Goal: Task Accomplishment & Management: Use online tool/utility

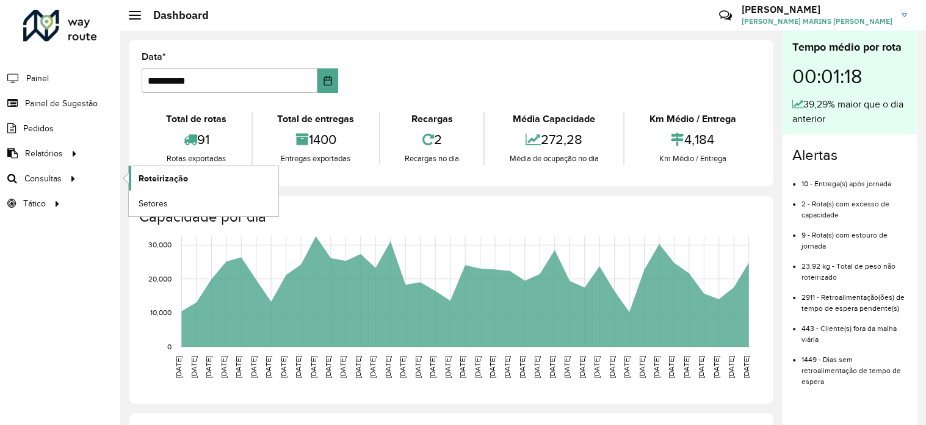
click at [162, 178] on span "Roteirização" at bounding box center [163, 178] width 49 height 13
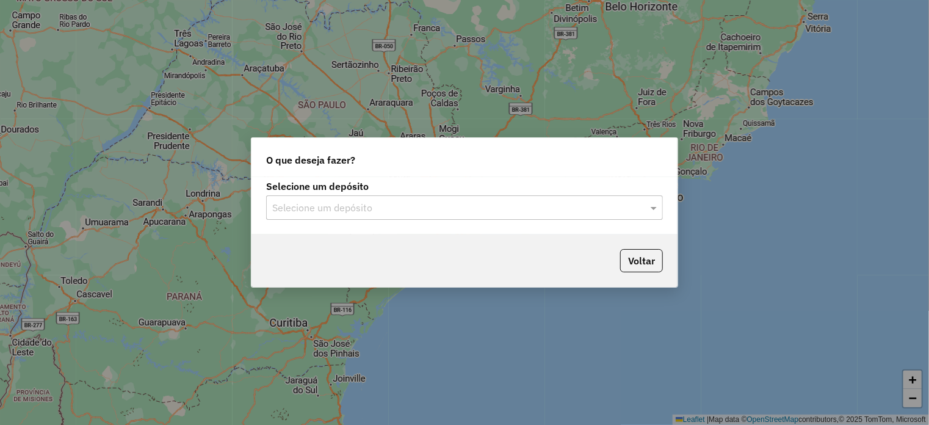
click at [393, 206] on input "text" at bounding box center [452, 208] width 360 height 15
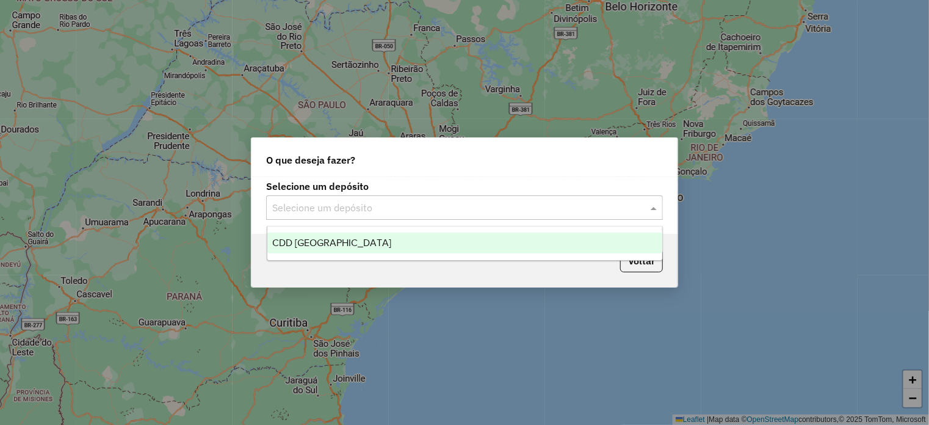
click at [360, 236] on div "CDD [GEOGRAPHIC_DATA]" at bounding box center [464, 243] width 395 height 21
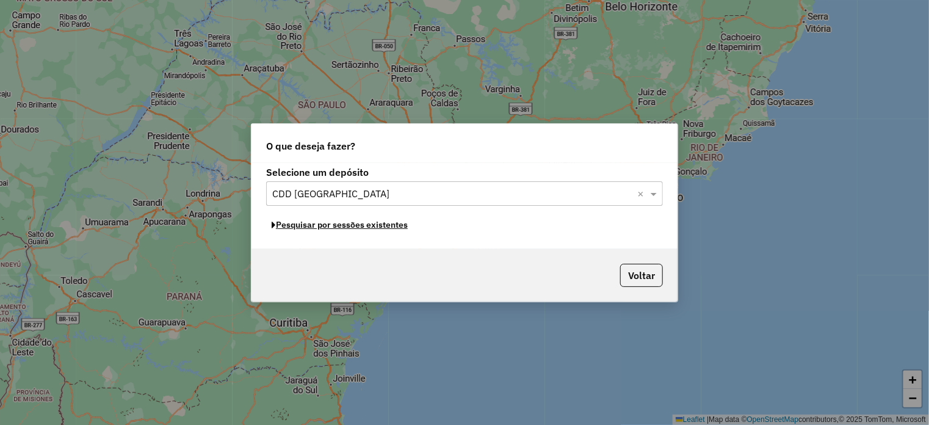
click at [310, 224] on button "Pesquisar por sessões existentes" at bounding box center [339, 224] width 147 height 19
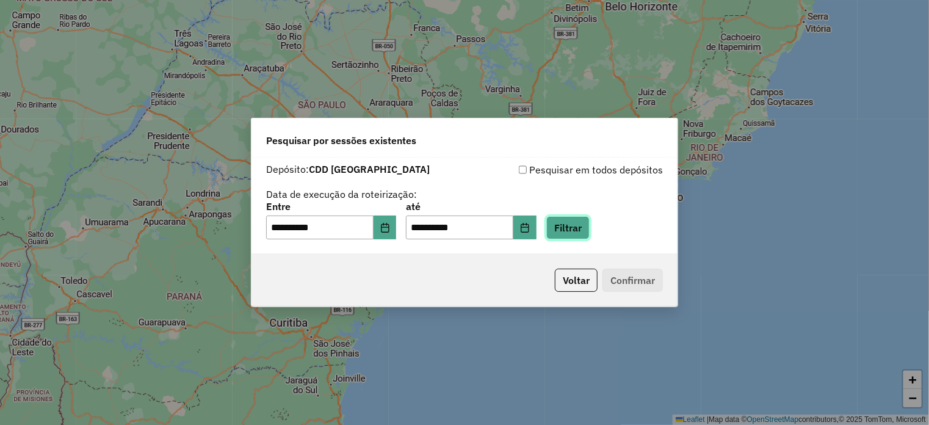
click at [583, 229] on button "Filtrar" at bounding box center [567, 227] width 43 height 23
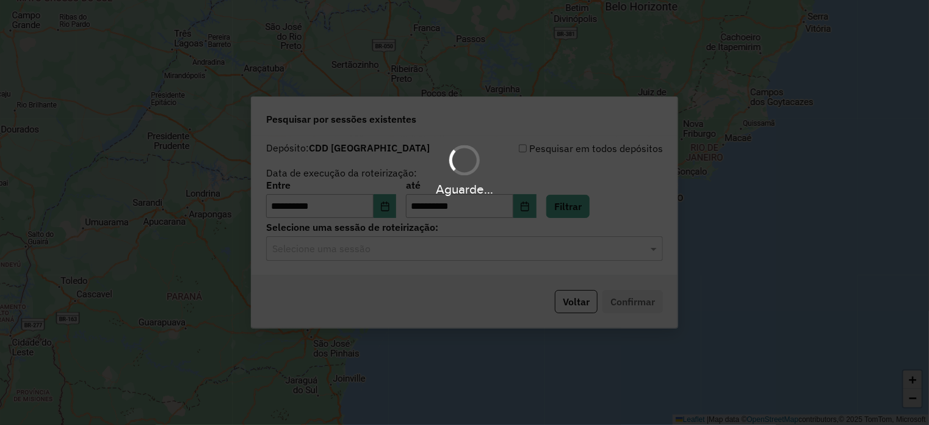
click at [345, 248] on input "text" at bounding box center [452, 249] width 360 height 15
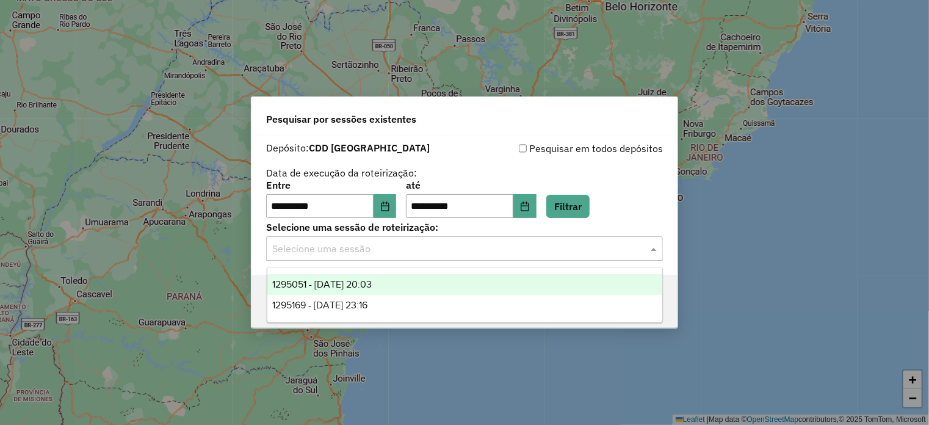
click at [335, 284] on span "1295051 - [DATE] 20:03" at bounding box center [321, 284] width 99 height 10
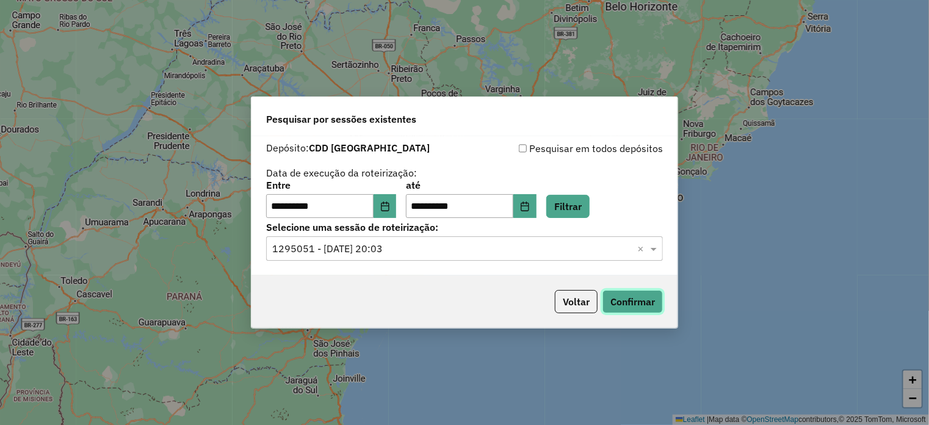
click at [639, 308] on button "Confirmar" at bounding box center [632, 301] width 60 height 23
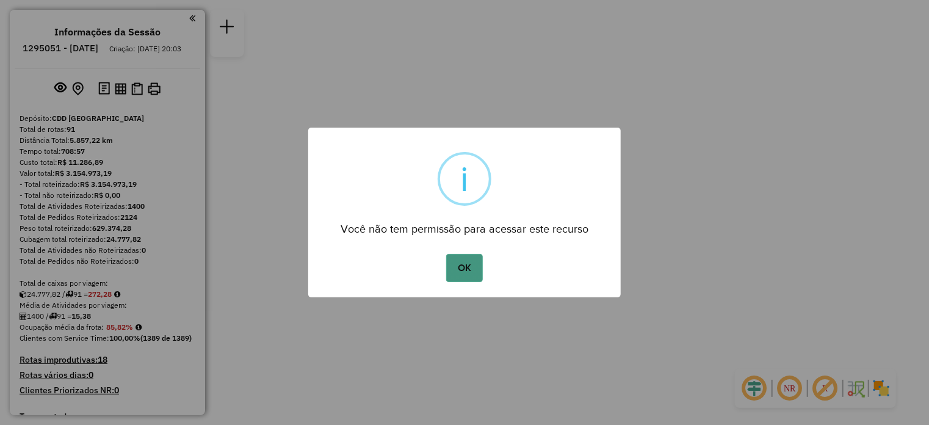
click at [472, 270] on button "OK" at bounding box center [464, 268] width 36 height 28
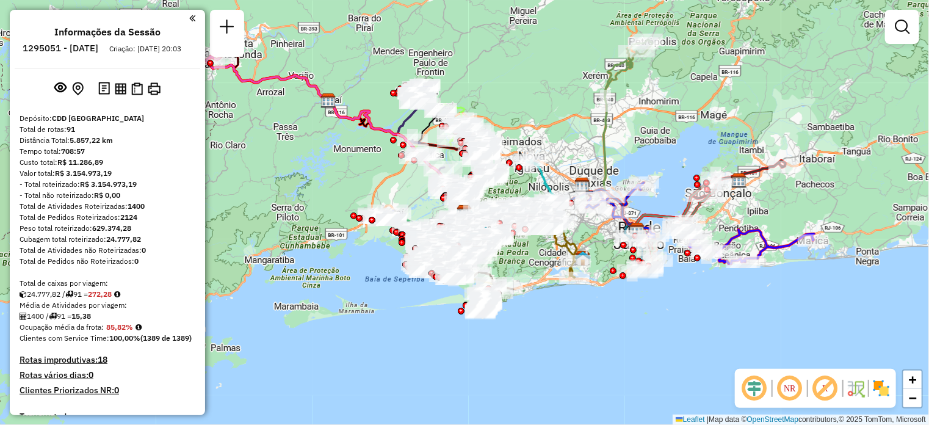
scroll to position [442, 0]
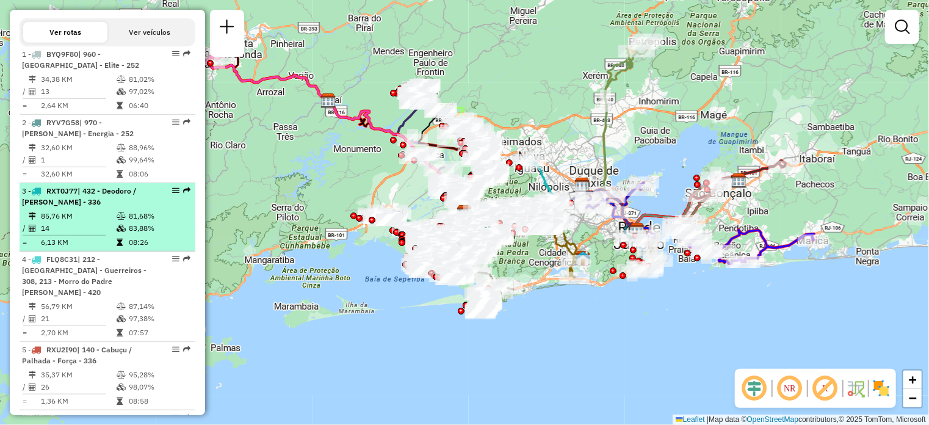
click at [101, 206] on span "| 432 - Deodoro / Ricardo - Guerreiros - 336" at bounding box center [79, 196] width 114 height 20
select select "**********"
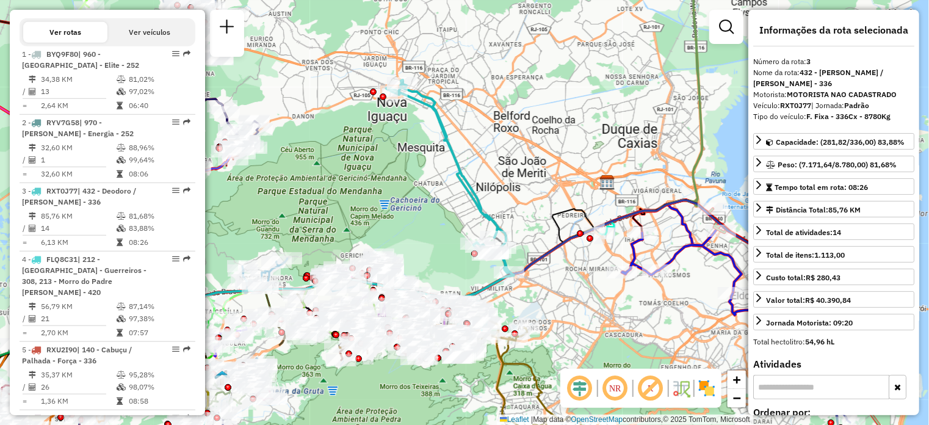
drag, startPoint x: 524, startPoint y: 180, endPoint x: 386, endPoint y: 161, distance: 139.2
click at [386, 161] on div "Janela de atendimento Grade de atendimento Capacidade Transportadoras Veículos …" at bounding box center [464, 212] width 929 height 425
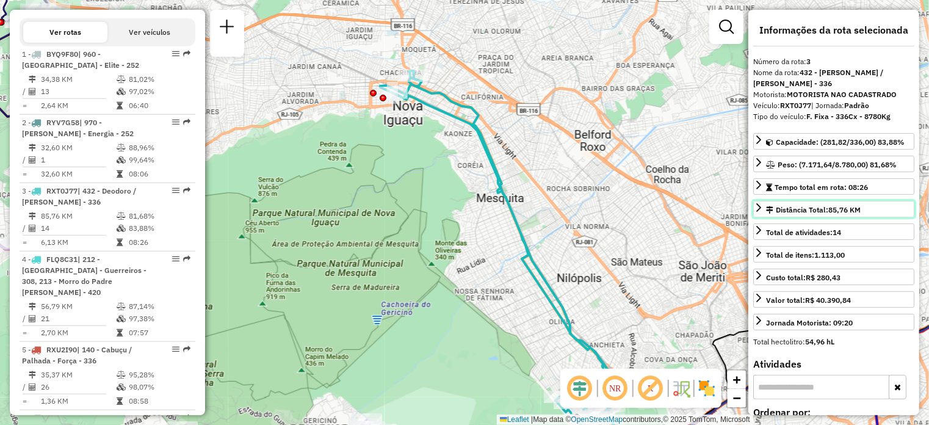
click at [770, 204] on div "Distância Total: 85,76 KM" at bounding box center [813, 209] width 95 height 11
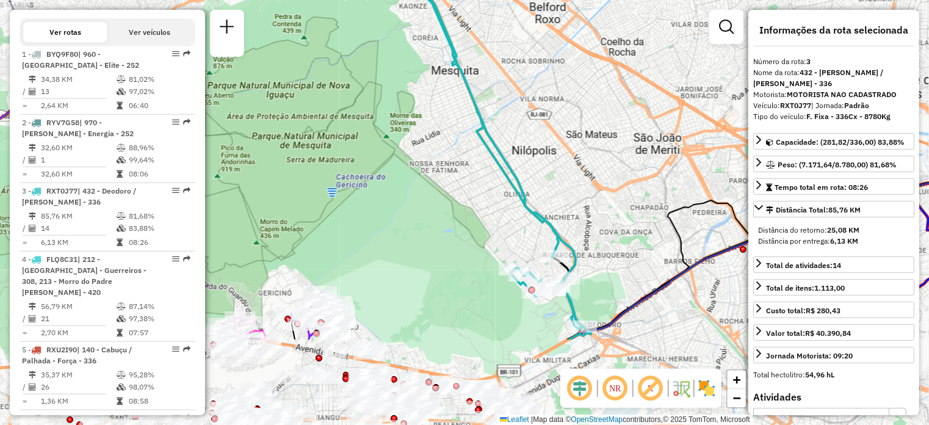
drag, startPoint x: 451, startPoint y: 279, endPoint x: 410, endPoint y: 170, distance: 116.1
click at [410, 170] on div "Janela de atendimento Grade de atendimento Capacidade Transportadoras Veículos …" at bounding box center [464, 212] width 929 height 425
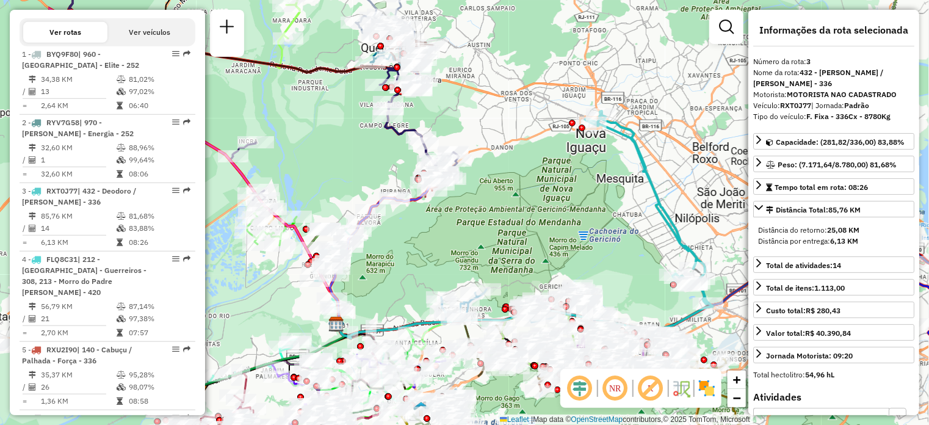
drag, startPoint x: 568, startPoint y: 160, endPoint x: 708, endPoint y: 198, distance: 145.4
click at [708, 198] on div "Janela de atendimento Grade de atendimento Capacidade Transportadoras Veículos …" at bounding box center [464, 212] width 929 height 425
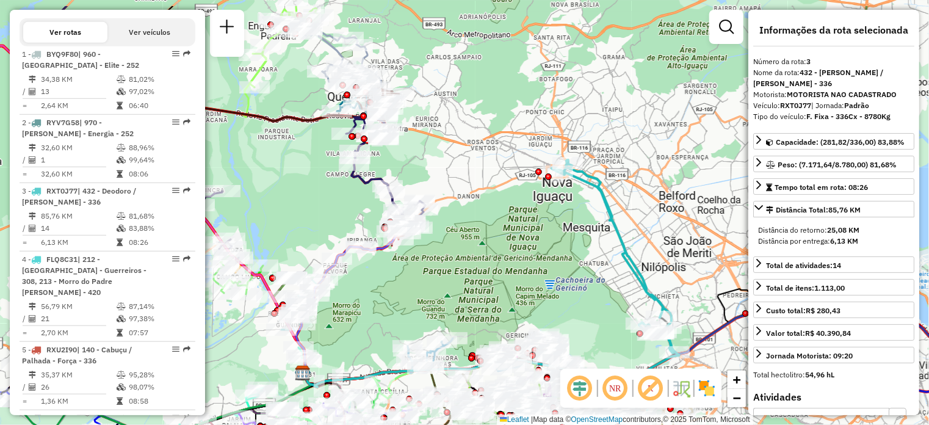
drag, startPoint x: 508, startPoint y: 98, endPoint x: 475, endPoint y: 147, distance: 58.9
click at [475, 147] on div "Janela de atendimento Grade de atendimento Capacidade Transportadoras Veículos …" at bounding box center [464, 212] width 929 height 425
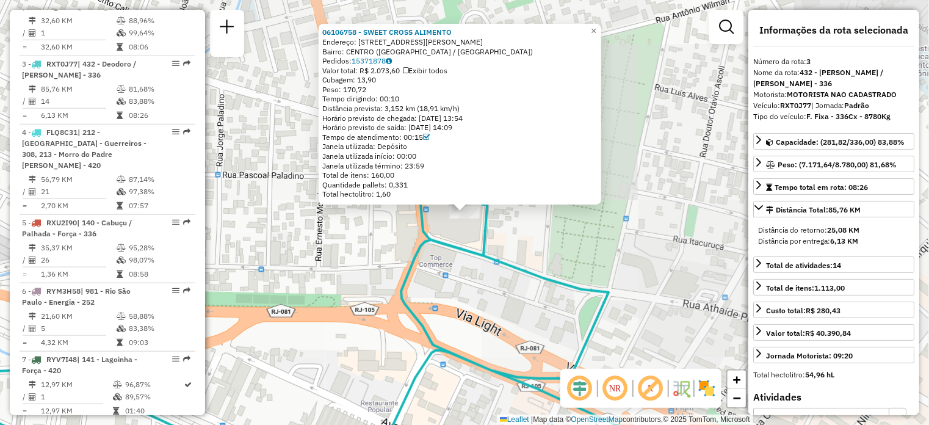
scroll to position [637, 0]
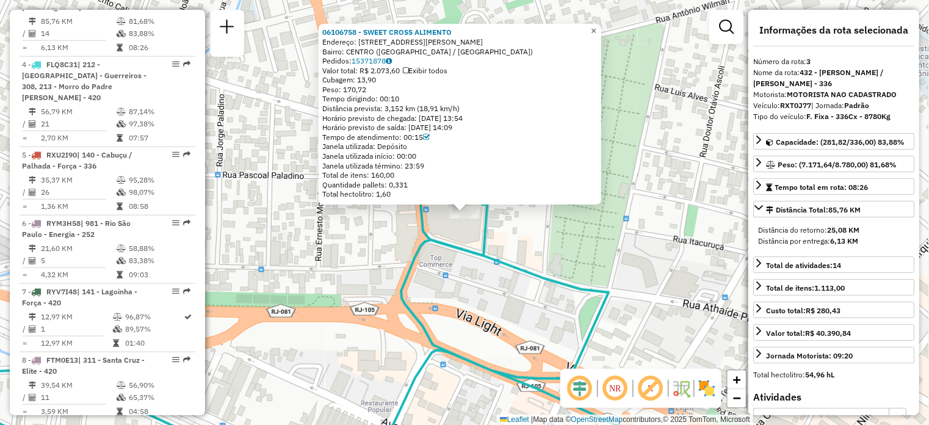
click at [596, 27] on span "×" at bounding box center [593, 31] width 5 height 10
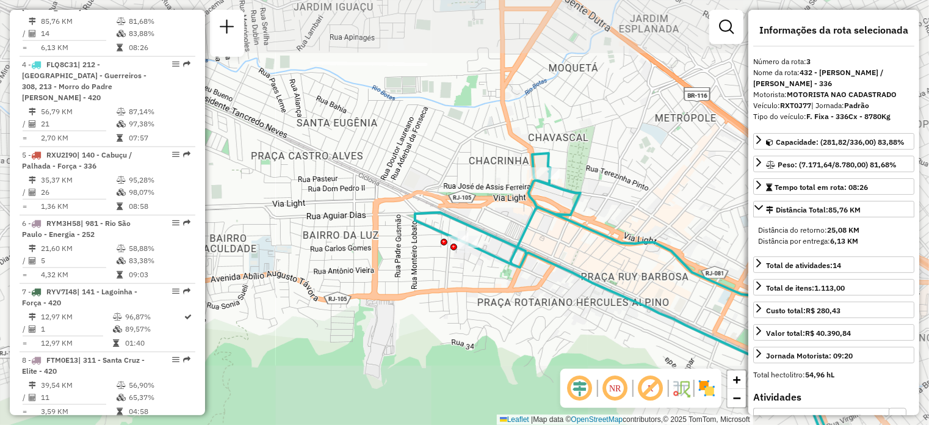
drag, startPoint x: 491, startPoint y: 306, endPoint x: 498, endPoint y: 280, distance: 27.8
click at [498, 280] on div "Janela de atendimento Grade de atendimento Capacidade Transportadoras Veículos …" at bounding box center [464, 212] width 929 height 425
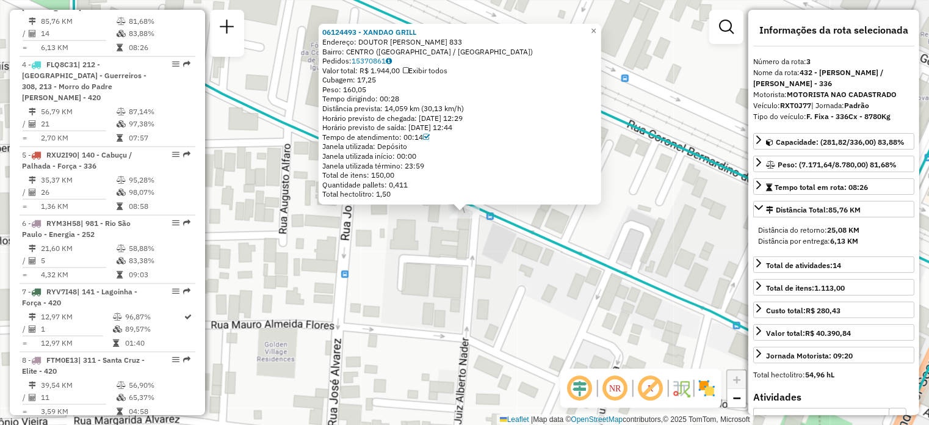
drag, startPoint x: 601, startPoint y: 26, endPoint x: 550, endPoint y: 31, distance: 51.5
click at [540, 24] on div "06124493 - XANDAO GRILL Endereço: DOUTOR MARIO GUIMARAES 833 Bairro: CENTRO (NO…" at bounding box center [460, 114] width 283 height 181
click at [596, 27] on span "×" at bounding box center [593, 31] width 5 height 10
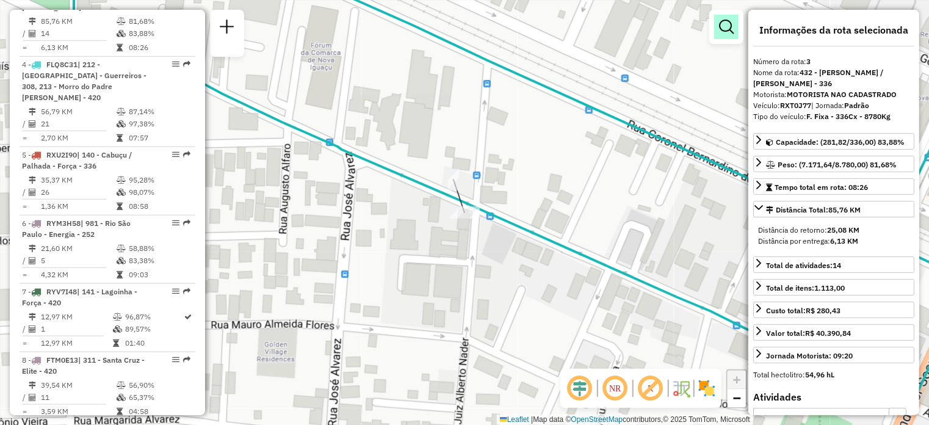
scroll to position [5726, 0]
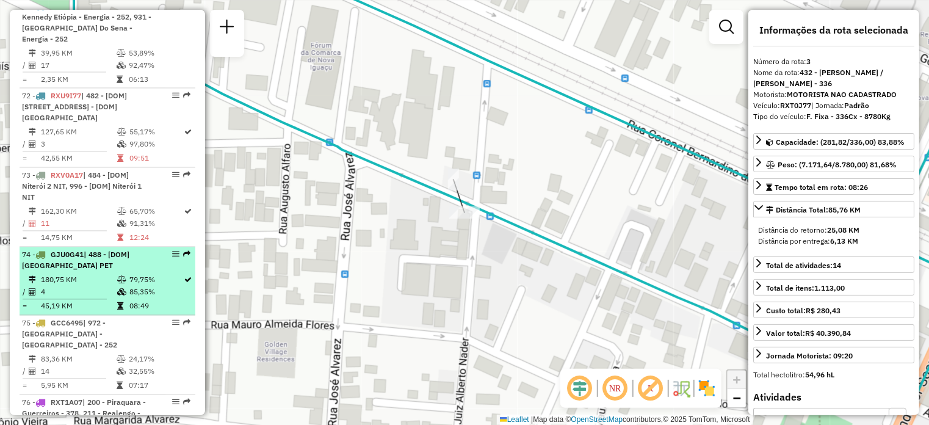
click at [76, 250] on span "GJU0G41" at bounding box center [67, 254] width 33 height 9
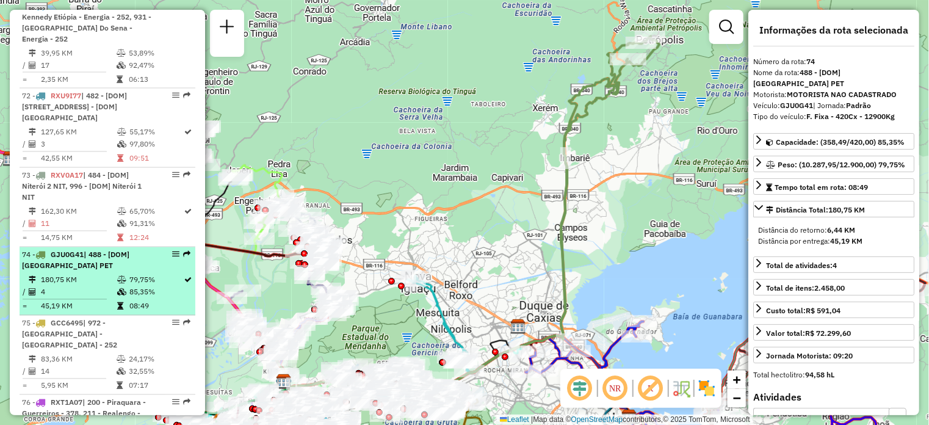
click at [173, 251] on em at bounding box center [175, 254] width 7 height 7
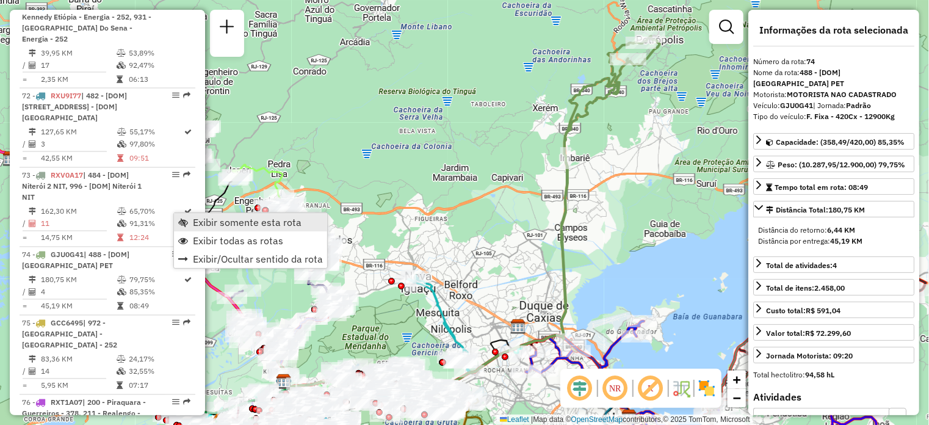
click at [213, 220] on span "Exibir somente esta rota" at bounding box center [247, 222] width 109 height 10
